Goal: Use online tool/utility: Utilize a website feature to perform a specific function

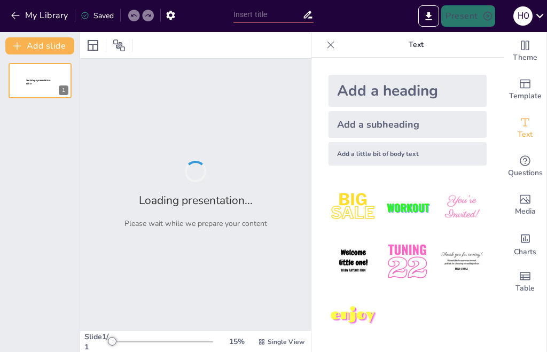
type input "5) Balanceo de Reacciones REDOX: Estrategias en Medios Ácido y Básico"
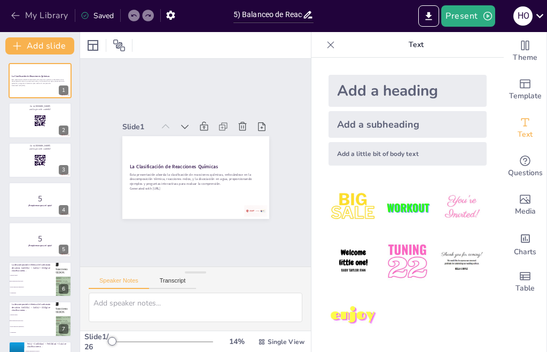
click at [47, 17] on button "My Library" at bounding box center [40, 15] width 65 height 17
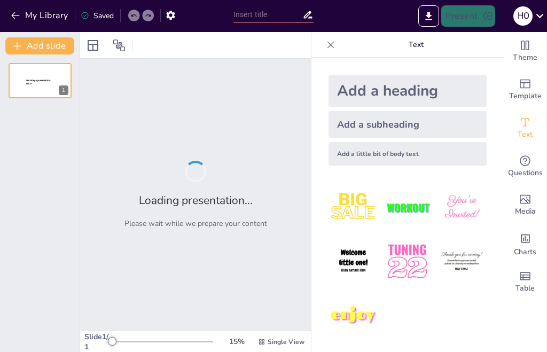
type input "5) Balanceo de Reacciones REDOX: Estrategias en Medios Ácido y Básico"
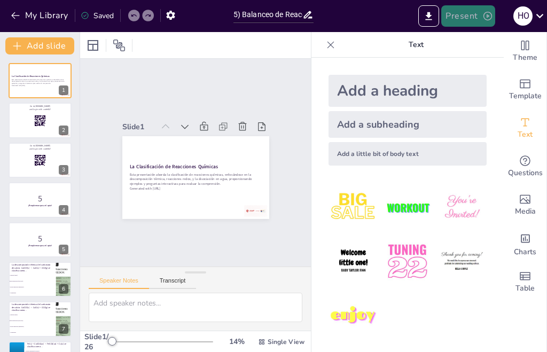
checkbox input "true"
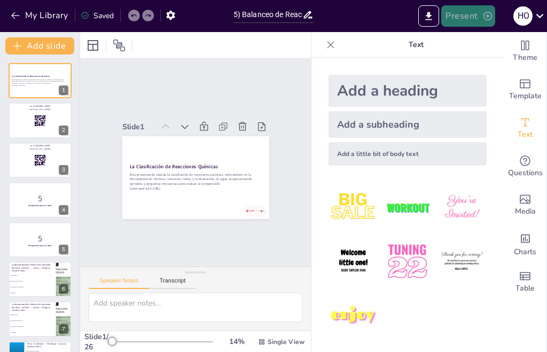
checkbox input "true"
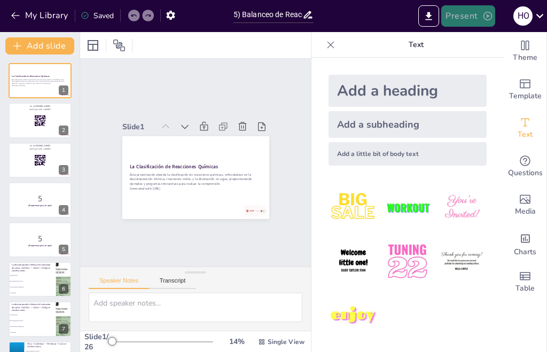
checkbox input "true"
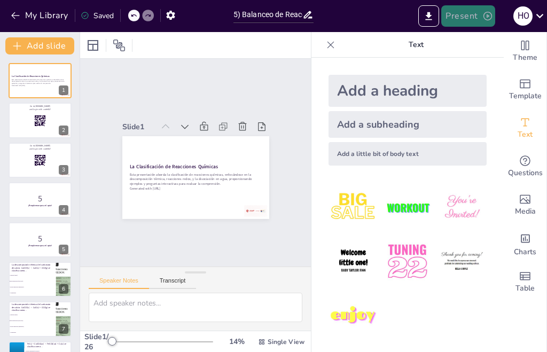
click at [475, 12] on button "Present" at bounding box center [467, 15] width 53 height 21
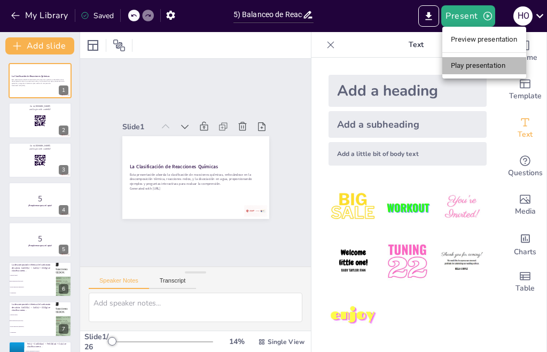
click at [467, 64] on li "Play presentation" at bounding box center [484, 65] width 84 height 17
